Goal: Task Accomplishment & Management: Manage account settings

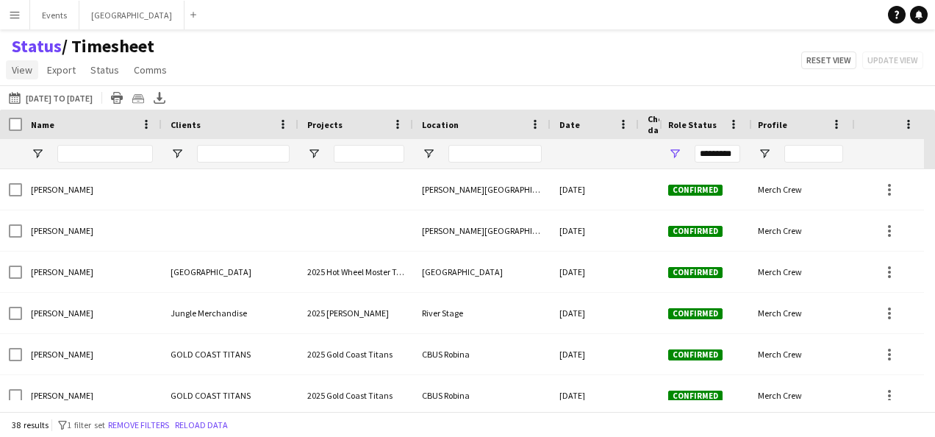
click at [24, 69] on span "View" at bounding box center [22, 69] width 21 height 13
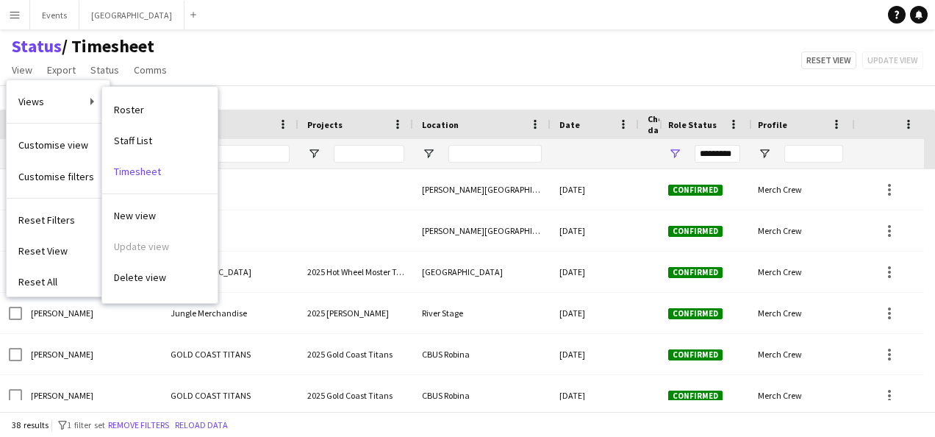
scroll to position [220, 0]
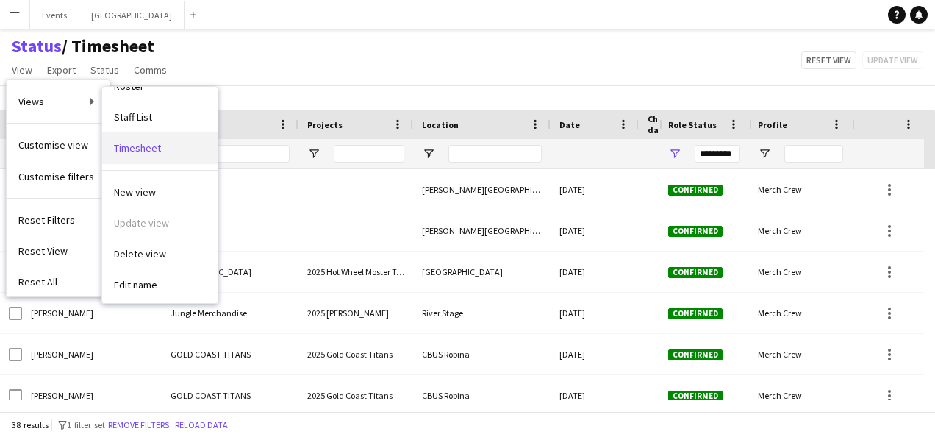
click at [146, 148] on span "Timesheet" at bounding box center [137, 147] width 47 height 13
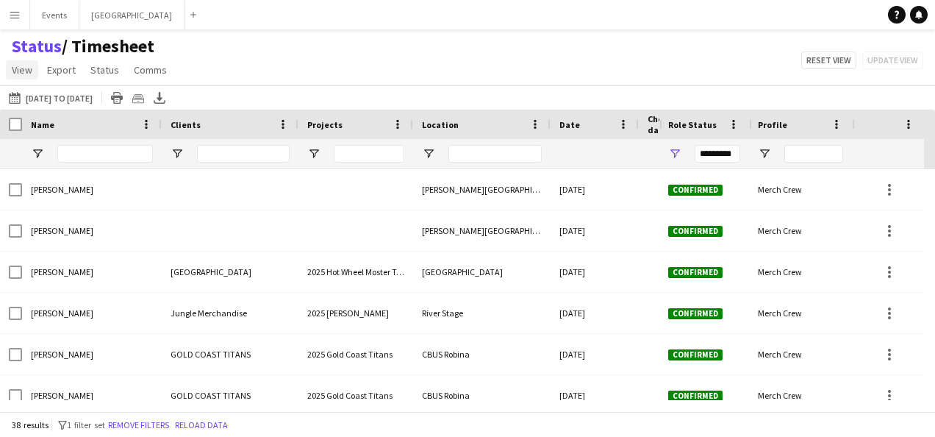
click at [26, 67] on span "View" at bounding box center [22, 69] width 21 height 13
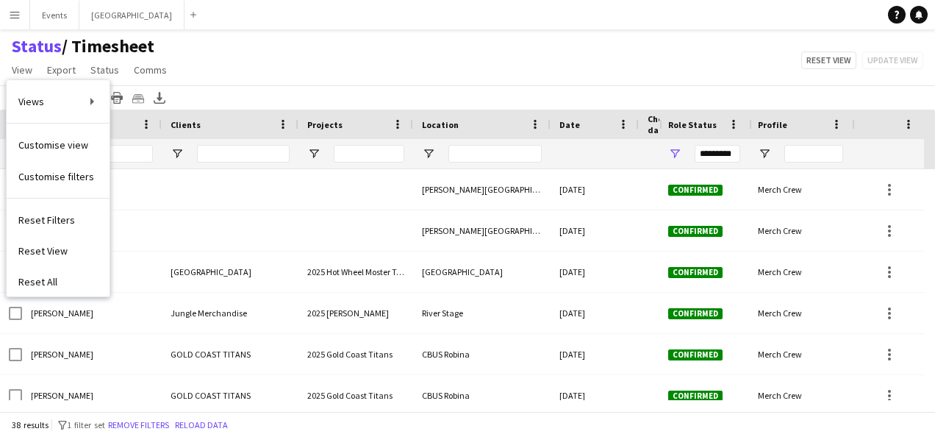
drag, startPoint x: 294, startPoint y: 54, endPoint x: 253, endPoint y: 65, distance: 42.6
click at [292, 54] on div "Status / Timesheet View Views Default view Address Book Check-in Check-in & Che…" at bounding box center [467, 60] width 935 height 50
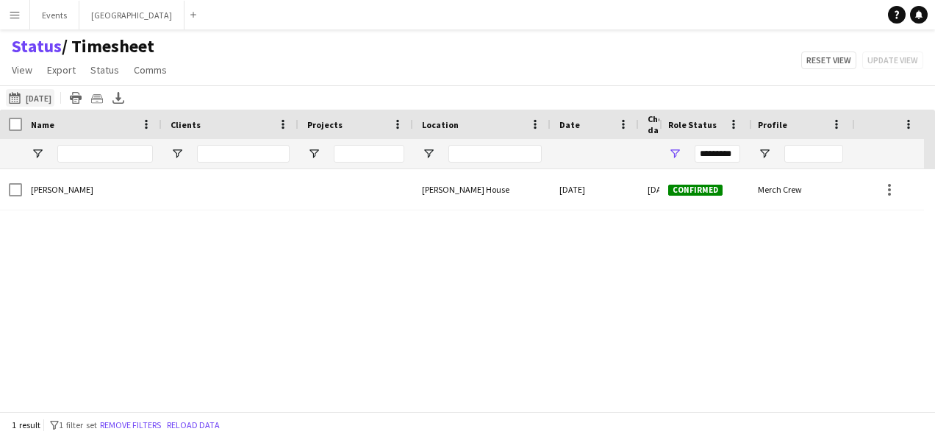
click at [49, 96] on button "26-08-2025 to 01-09-2025 30-07-2025" at bounding box center [30, 98] width 49 height 18
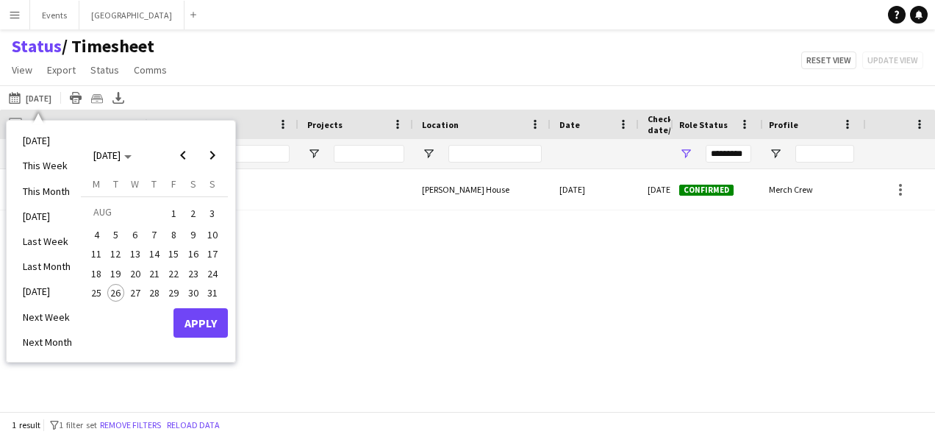
click at [131, 268] on span "20" at bounding box center [135, 274] width 18 height 18
click at [110, 295] on span "26" at bounding box center [116, 293] width 18 height 18
click at [193, 326] on button "Apply" at bounding box center [200, 322] width 54 height 29
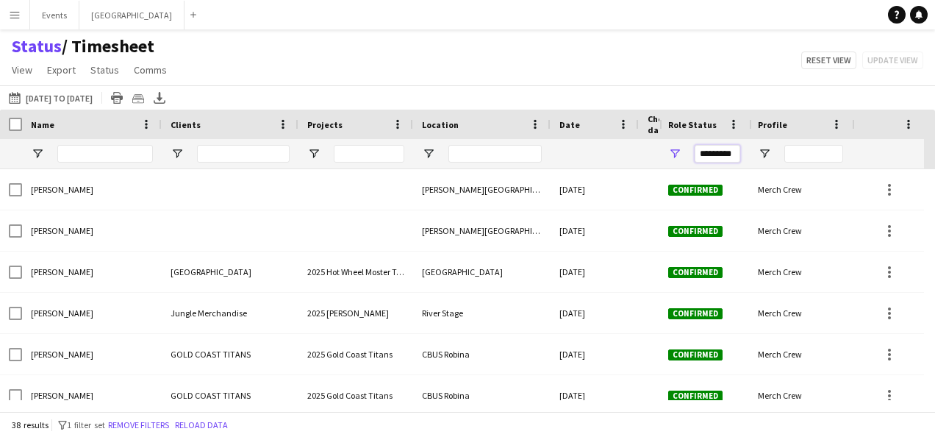
click at [736, 152] on input "*********" at bounding box center [718, 154] width 46 height 18
type input "*"
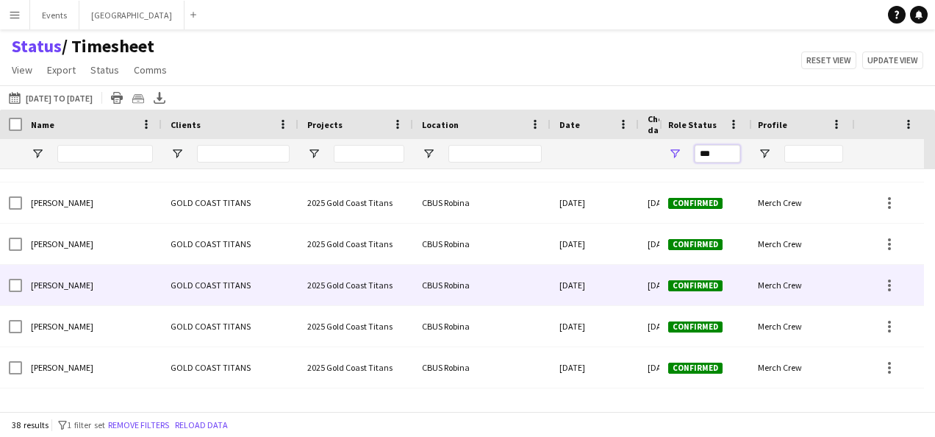
scroll to position [750, 0]
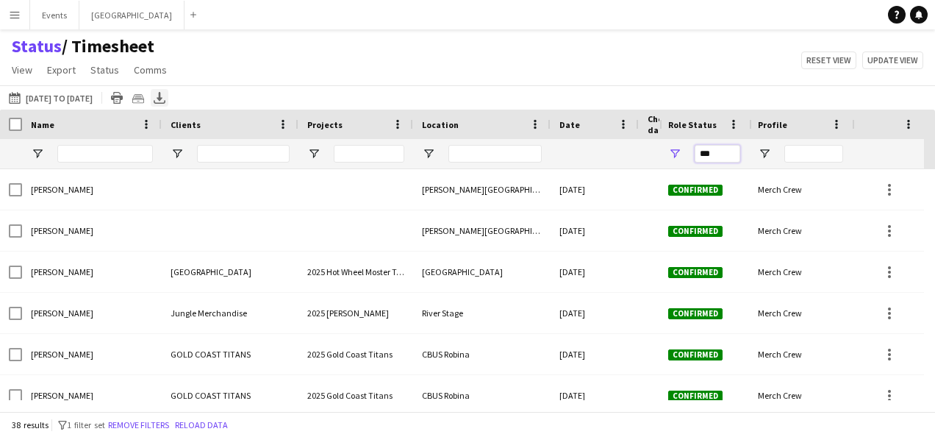
type input "***"
click at [165, 97] on icon "Export XLSX" at bounding box center [160, 98] width 12 height 12
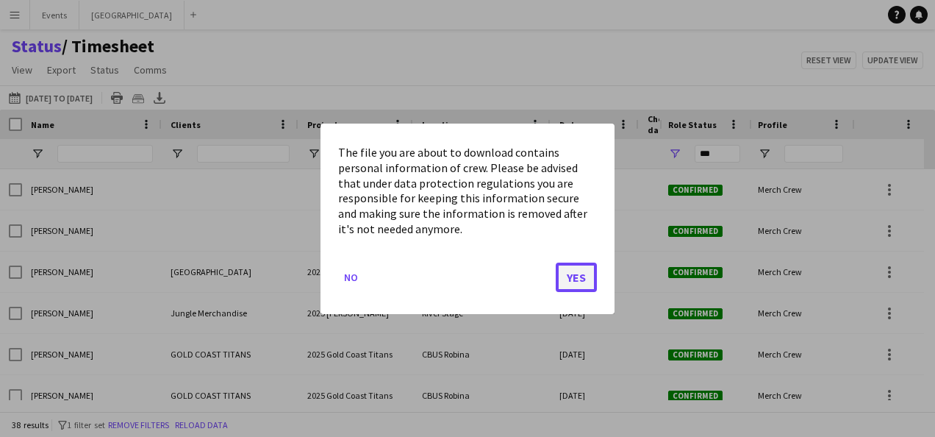
click at [588, 268] on button "Yes" at bounding box center [576, 276] width 41 height 29
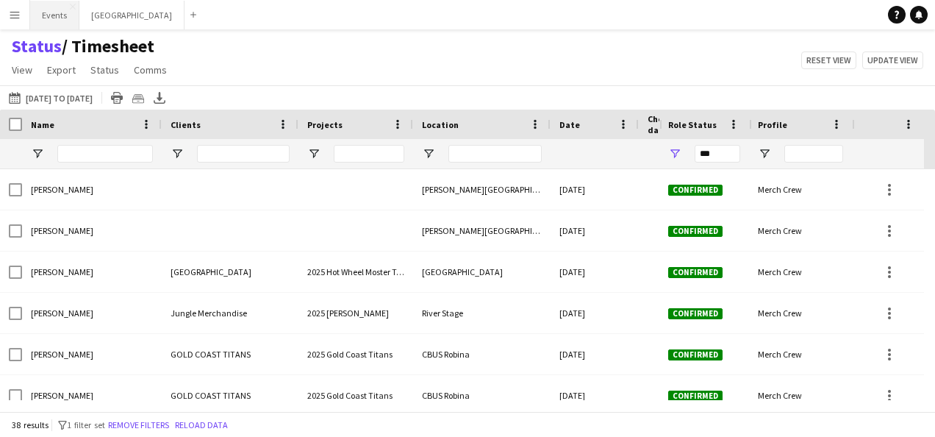
click at [46, 22] on button "Events Close" at bounding box center [54, 15] width 49 height 29
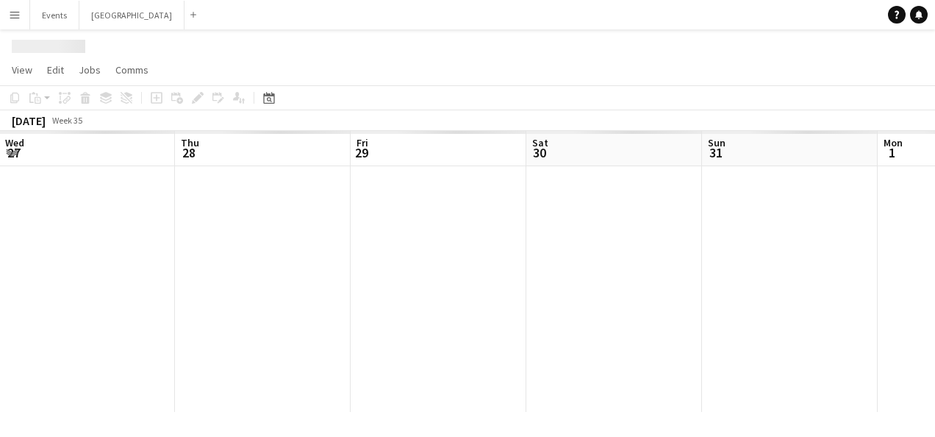
scroll to position [0, 705]
drag, startPoint x: 833, startPoint y: 215, endPoint x: 479, endPoint y: 298, distance: 363.1
click at [479, 298] on app-calendar-viewport "Sat 23 Sun 24 Mon 25 Tue 26 Wed 27 Thu 28 Fri 29 Sat 30 Sun 31 Mon 1 Tue 2" at bounding box center [467, 271] width 935 height 281
